Goal: Find contact information: Find contact information

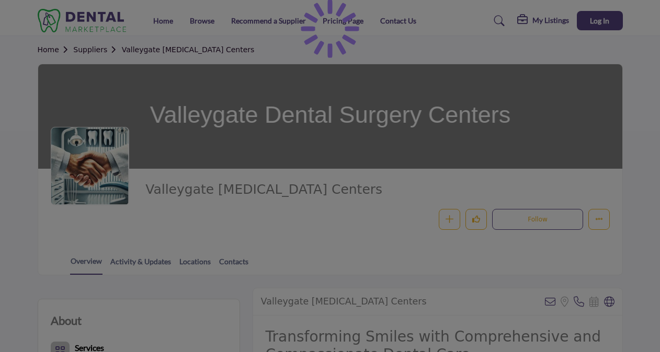
scroll to position [52, 0]
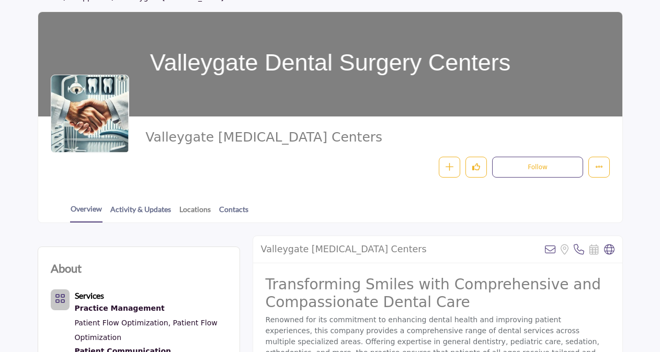
click at [200, 204] on link "Locations" at bounding box center [195, 213] width 32 height 18
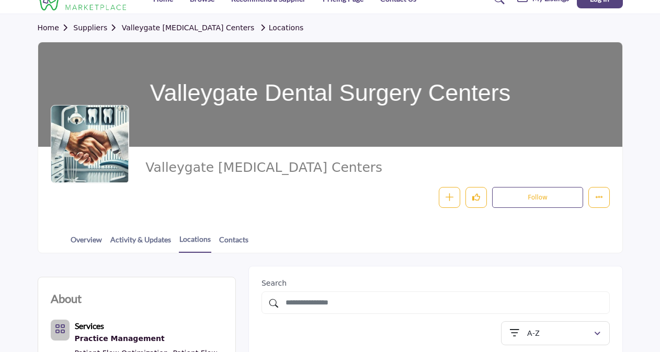
scroll to position [20, 0]
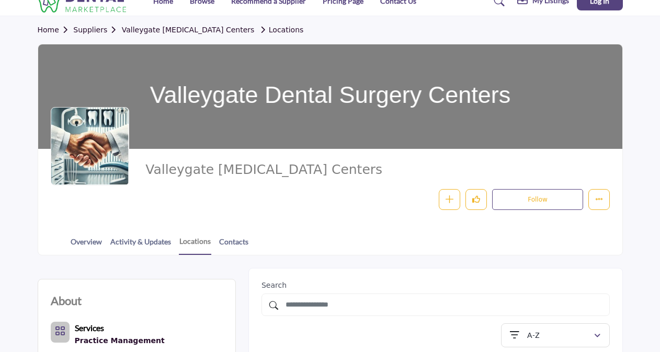
click at [191, 242] on link "Locations" at bounding box center [195, 245] width 32 height 19
click at [232, 243] on link "Contacts" at bounding box center [234, 245] width 30 height 18
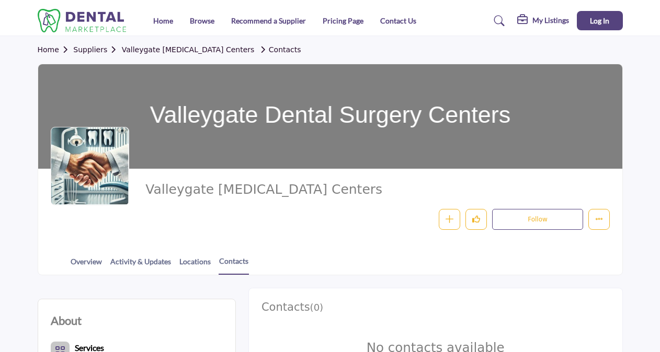
click at [231, 240] on div "Valleygate Dental Surgery Centers Follow Following Message Recommend Add to My …" at bounding box center [330, 206] width 584 height 74
click at [164, 48] on link "Valleygate [MEDICAL_DATA] Centers" at bounding box center [188, 49] width 133 height 8
